Goal: Find specific page/section: Find specific page/section

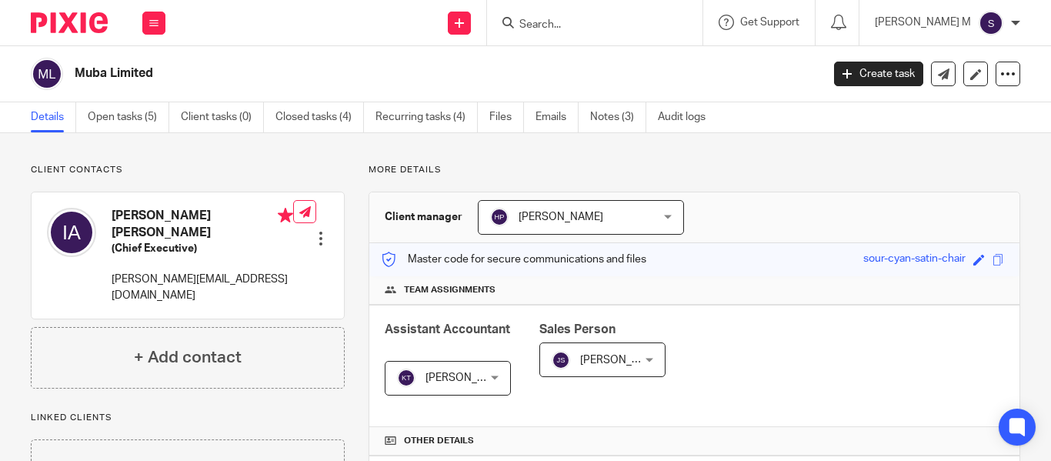
scroll to position [224, 0]
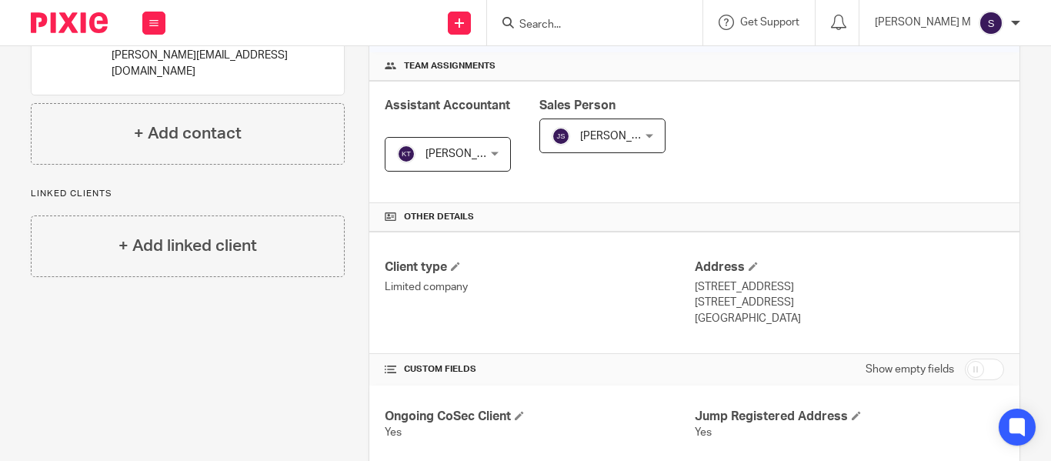
click at [594, 29] on input "Search" at bounding box center [587, 25] width 139 height 14
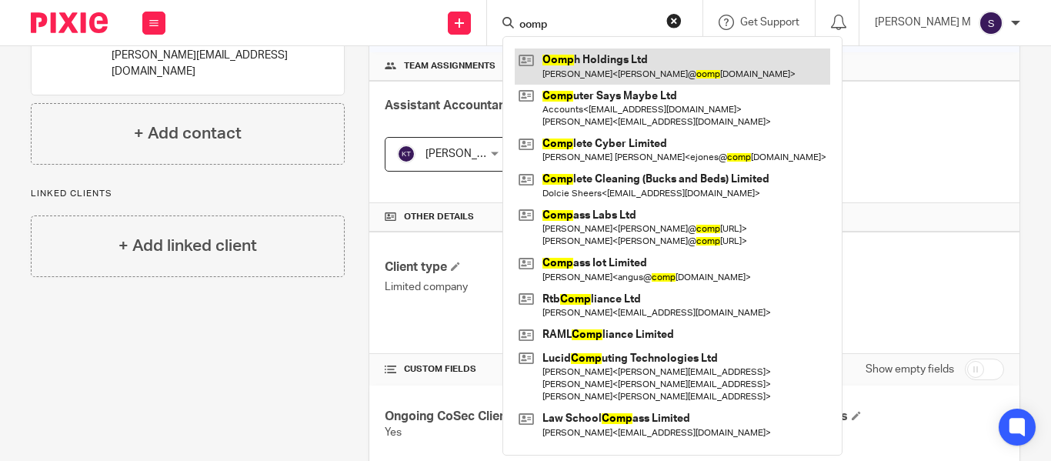
type input "oomp"
click at [631, 54] on link at bounding box center [672, 65] width 315 height 35
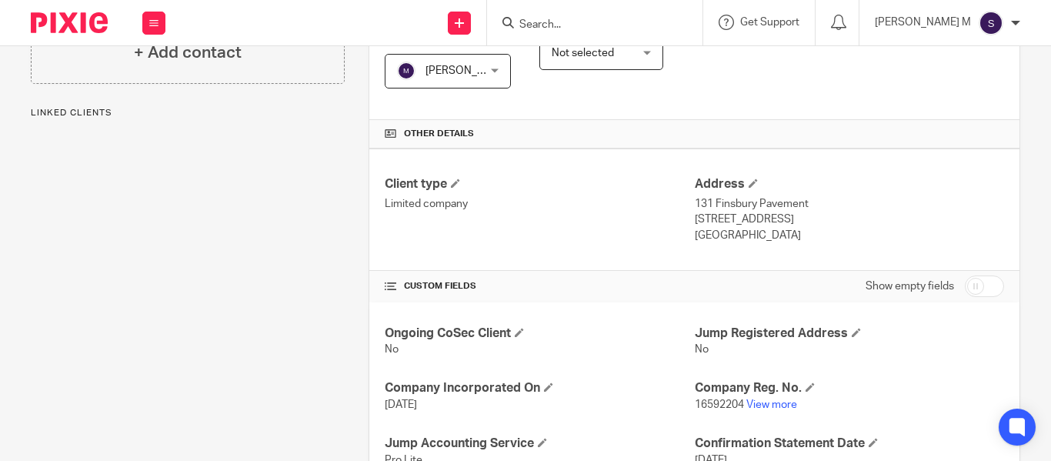
scroll to position [529, 0]
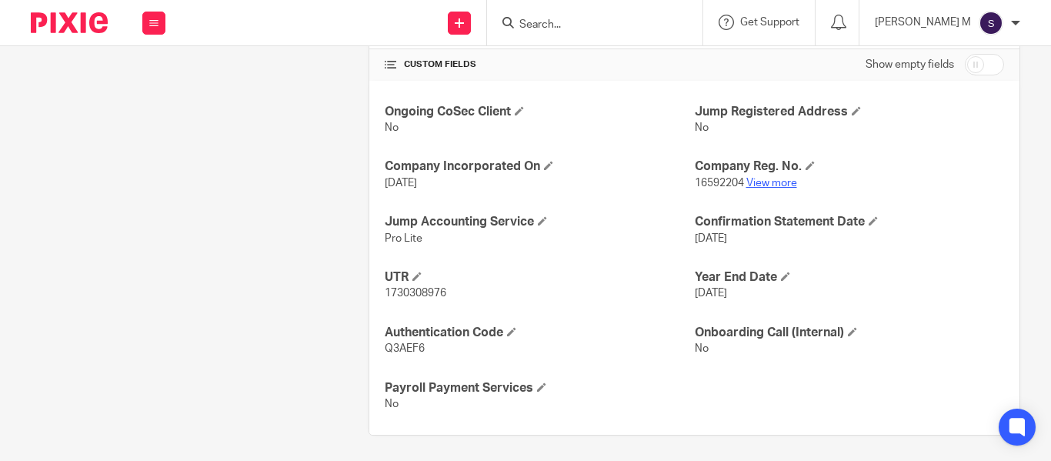
click at [763, 184] on link "View more" at bounding box center [771, 183] width 51 height 11
